Goal: Information Seeking & Learning: Understand process/instructions

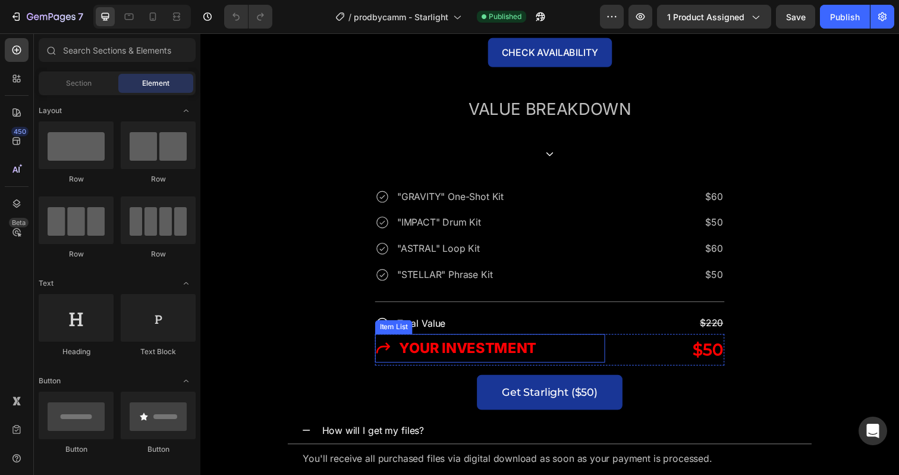
scroll to position [3535, 0]
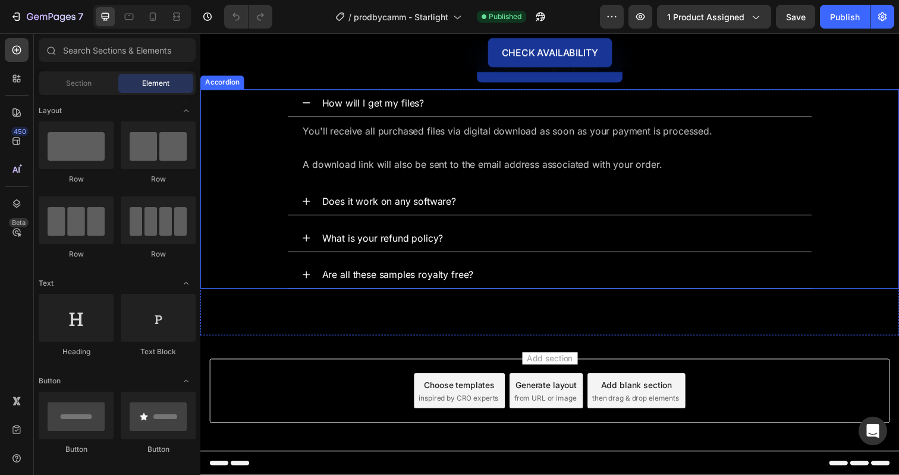
click at [366, 244] on div "What is your refund policy?" at bounding box center [386, 242] width 127 height 18
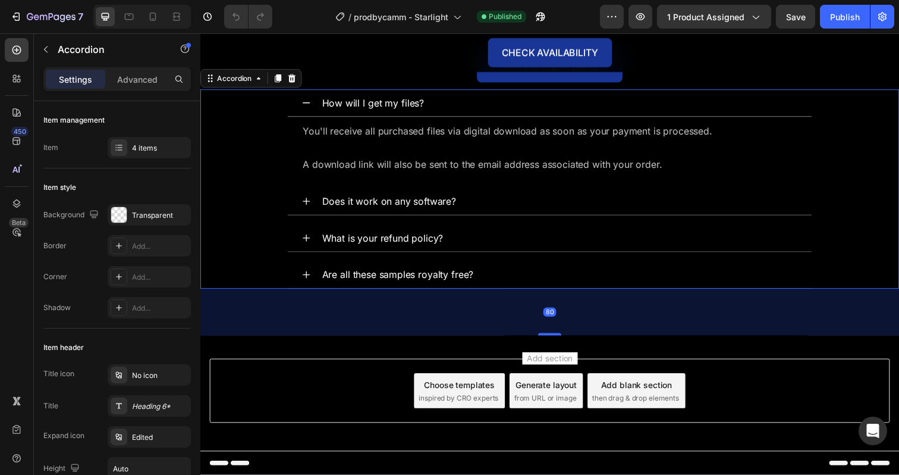
click at [306, 236] on div "What is your refund policy?" at bounding box center [557, 242] width 535 height 28
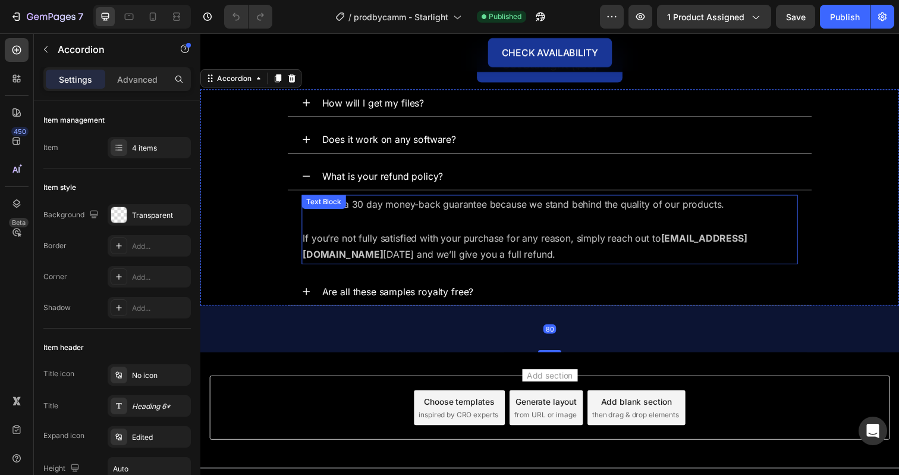
click at [356, 206] on div "We offer a 30 day money-back guarantee because we stand behind the quality of o…" at bounding box center [557, 233] width 507 height 71
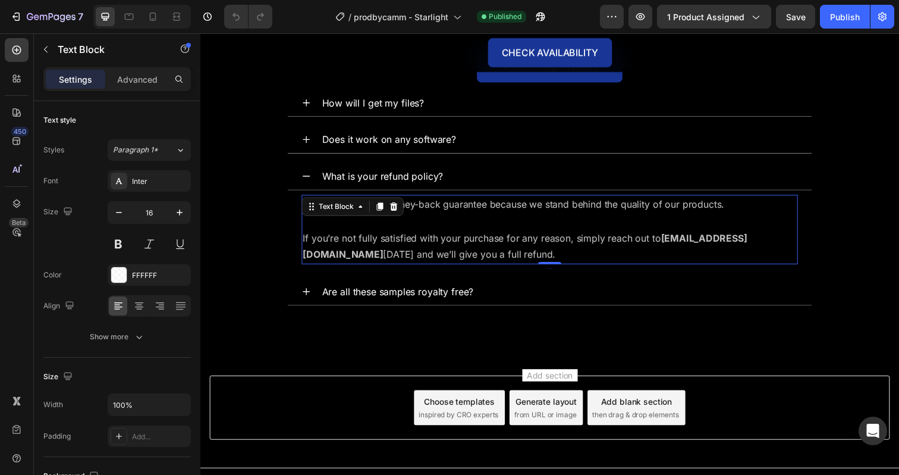
click at [356, 206] on div "Text Block" at bounding box center [339, 210] width 40 height 11
click at [410, 245] on p "If you’re not fully satisfied with your purchase for any reason, simply reach o…" at bounding box center [557, 251] width 504 height 35
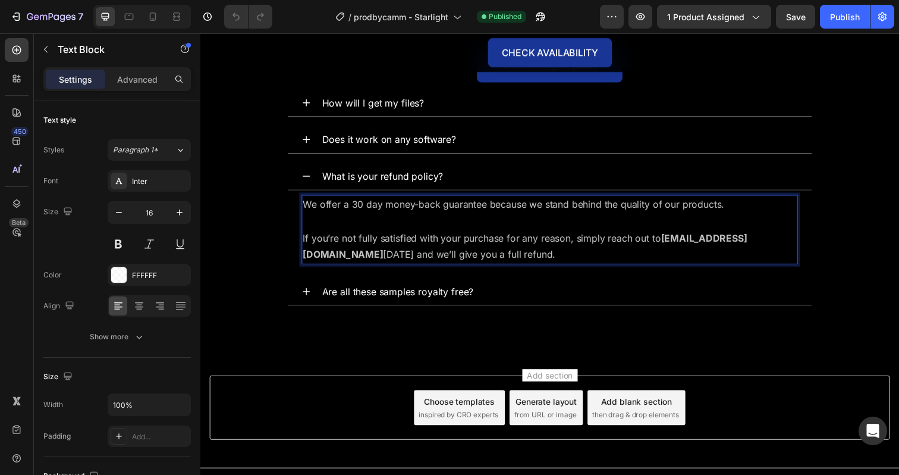
click at [359, 207] on p "We offer a 30 day money-back guarantee because we stand behind the quality of o…" at bounding box center [557, 207] width 504 height 17
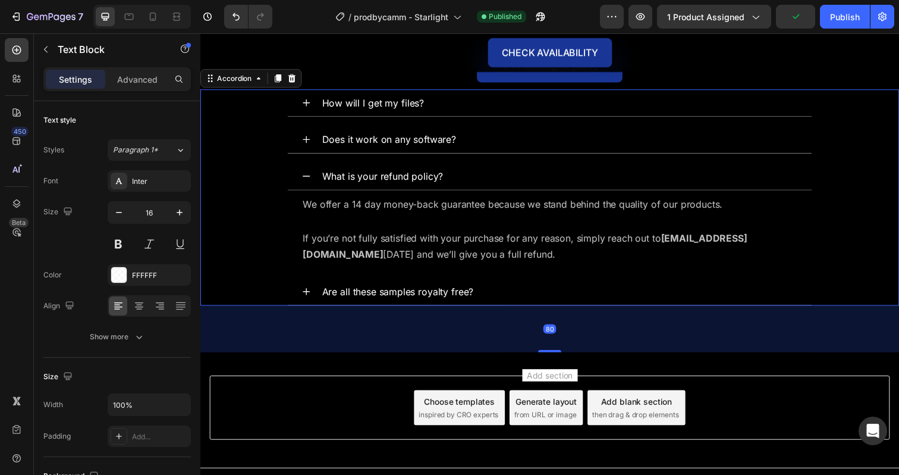
click at [453, 306] on div "Are all these samples royalty free?" at bounding box center [557, 297] width 535 height 28
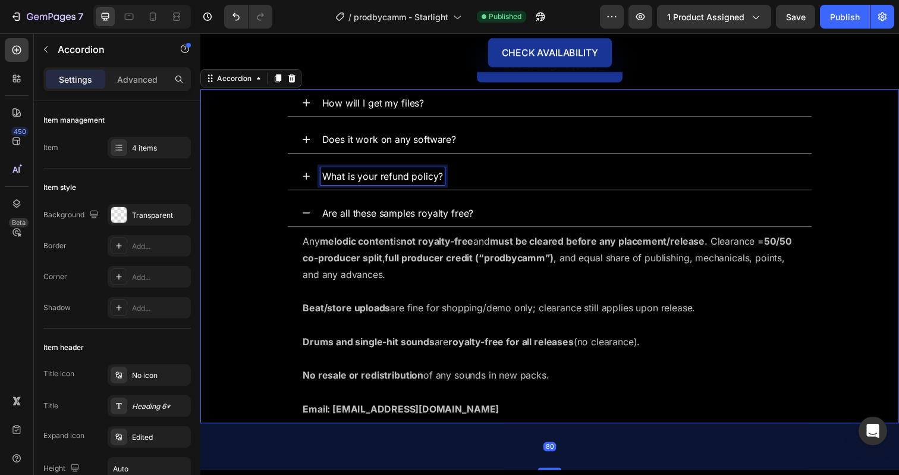
click at [336, 181] on div "What is your refund policy?" at bounding box center [386, 179] width 127 height 18
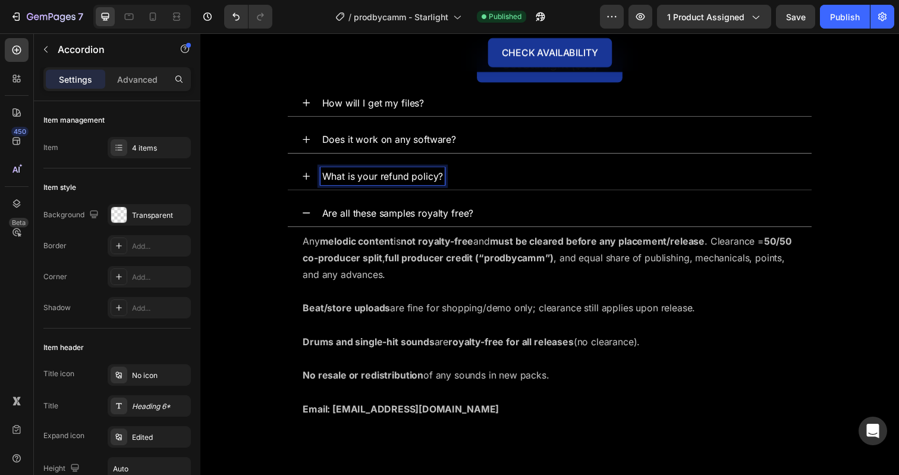
click at [305, 177] on icon at bounding box center [309, 179] width 10 height 10
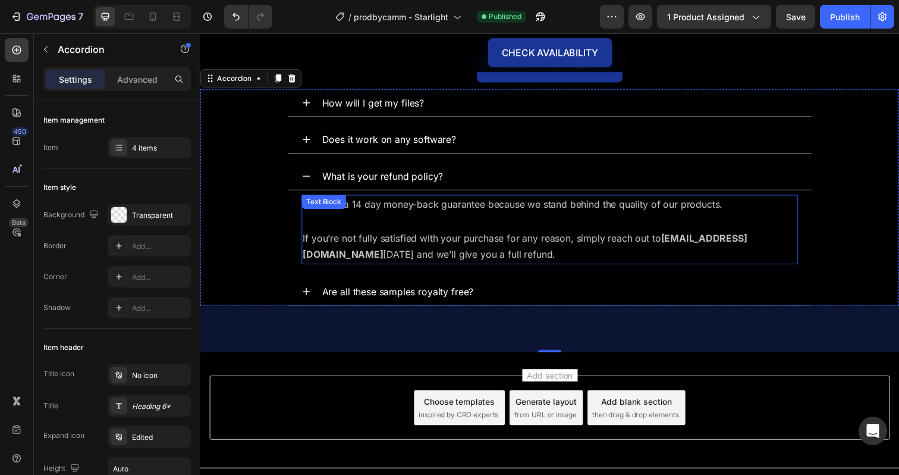
click at [340, 256] on p "If you’re not fully satisfied with your purchase for any reason, simply reach o…" at bounding box center [557, 251] width 504 height 35
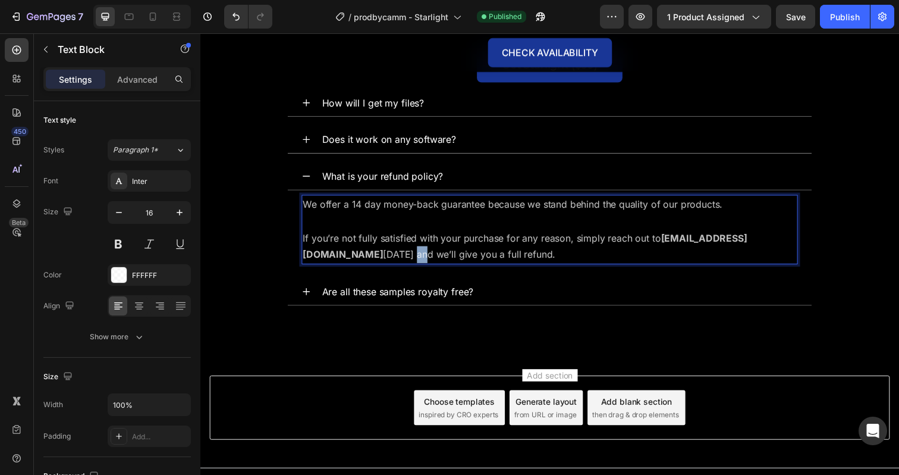
click at [340, 256] on p "If you’re not fully satisfied with your purchase for any reason, simply reach o…" at bounding box center [557, 251] width 504 height 35
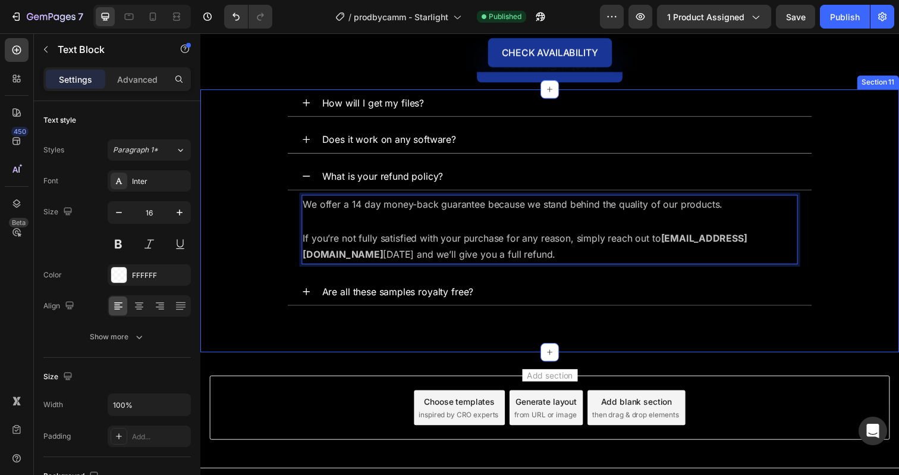
click at [351, 316] on div "How will I get my files? Does it work on any software? What is your refund poli…" at bounding box center [557, 224] width 714 height 268
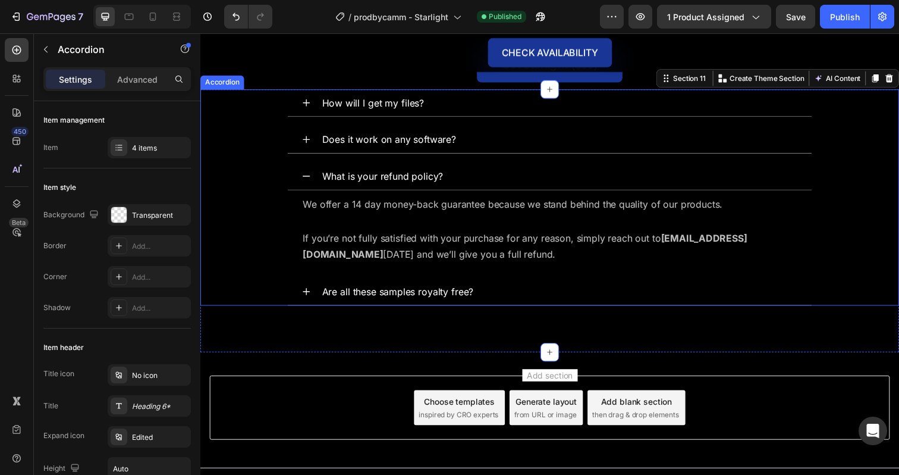
click at [306, 287] on div "Are all these samples royalty free?" at bounding box center [557, 297] width 535 height 28
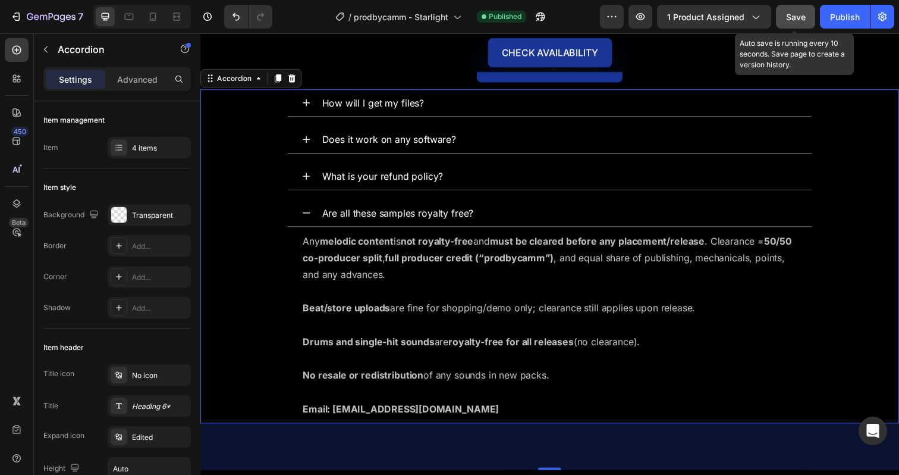
click at [804, 19] on span "Save" at bounding box center [796, 17] width 20 height 10
click at [838, 19] on div "Publish" at bounding box center [845, 17] width 30 height 12
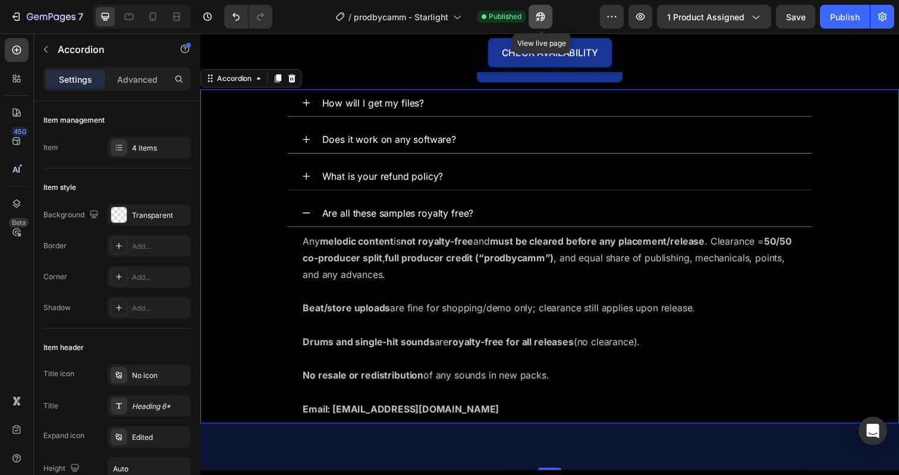
click at [542, 20] on icon "button" at bounding box center [541, 17] width 12 height 12
